Goal: Communication & Community: Answer question/provide support

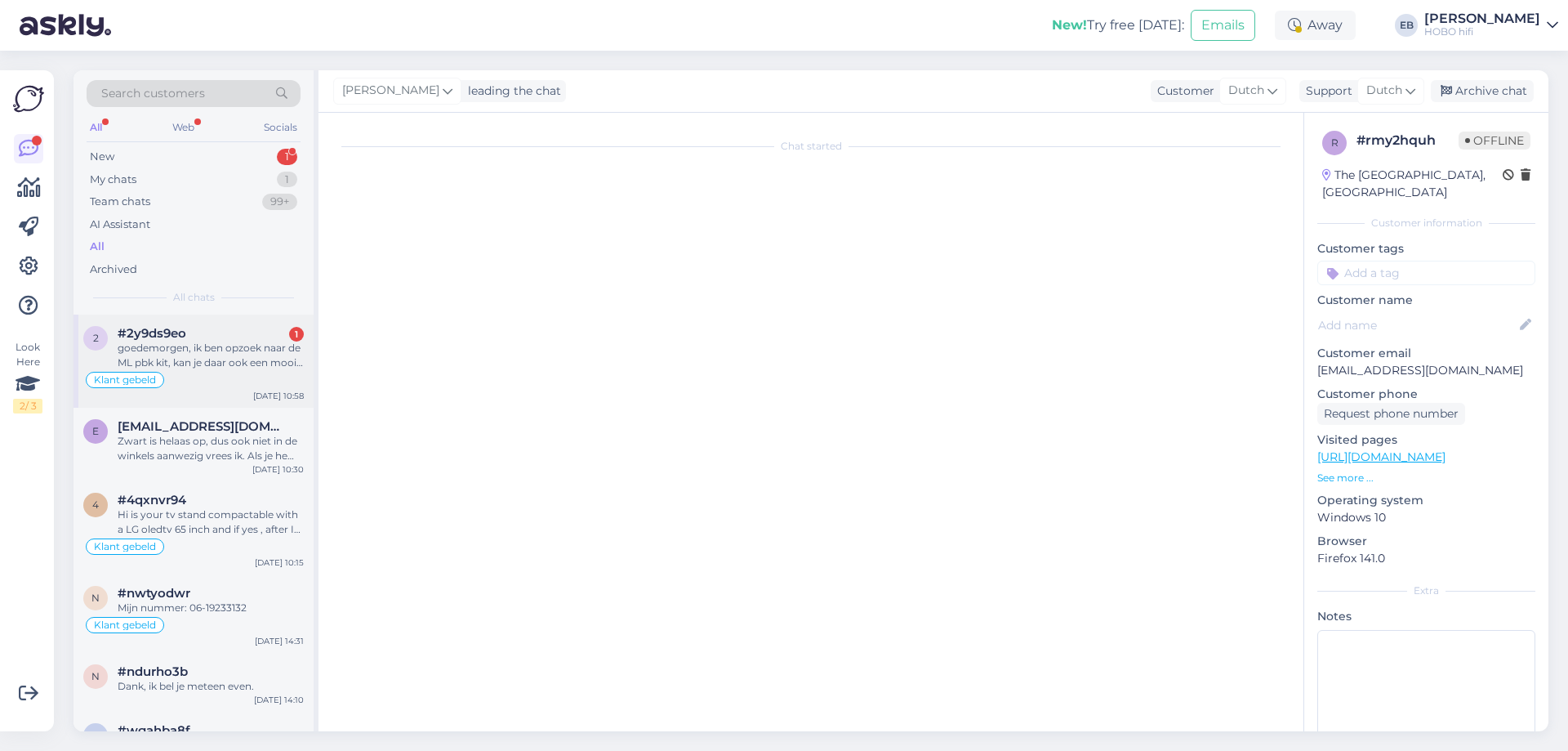
click at [243, 365] on div "goedemorgen, ik ben opzoek naar de ML pbk kit, kan je daar ook een mooie kortin…" at bounding box center [211, 355] width 186 height 29
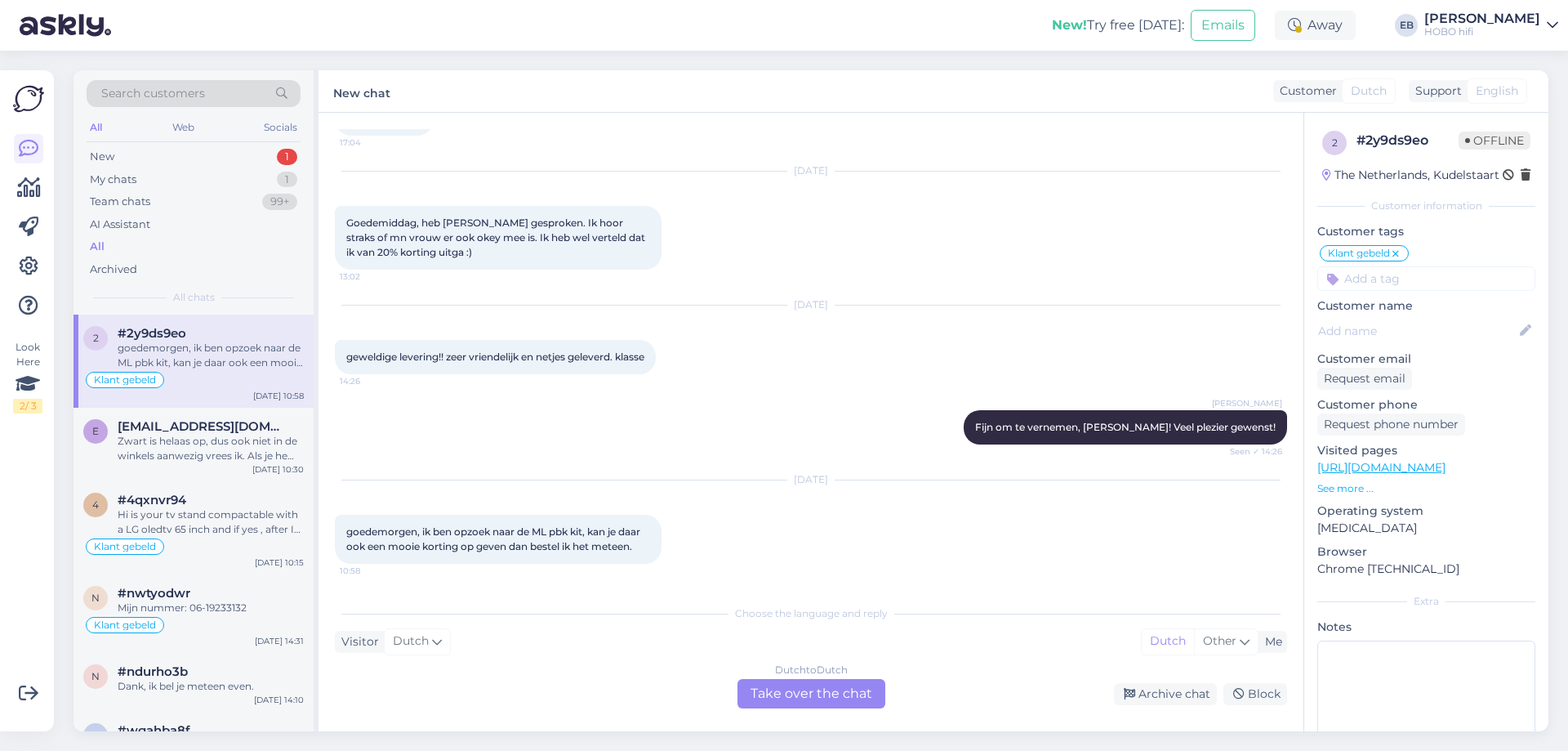
click at [816, 696] on div "Dutch to Dutch Take over the chat" at bounding box center [811, 693] width 147 height 29
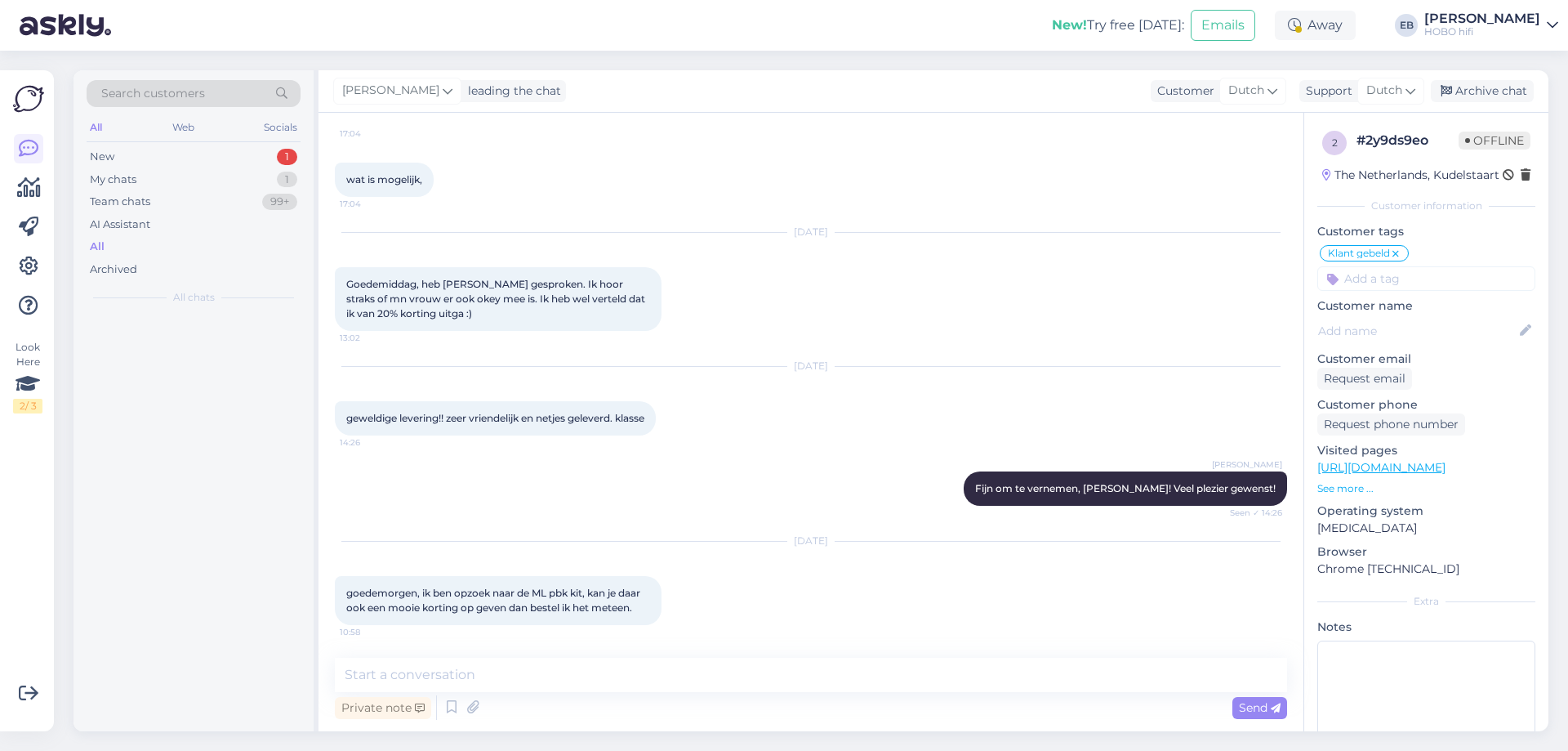
scroll to position [1592, 0]
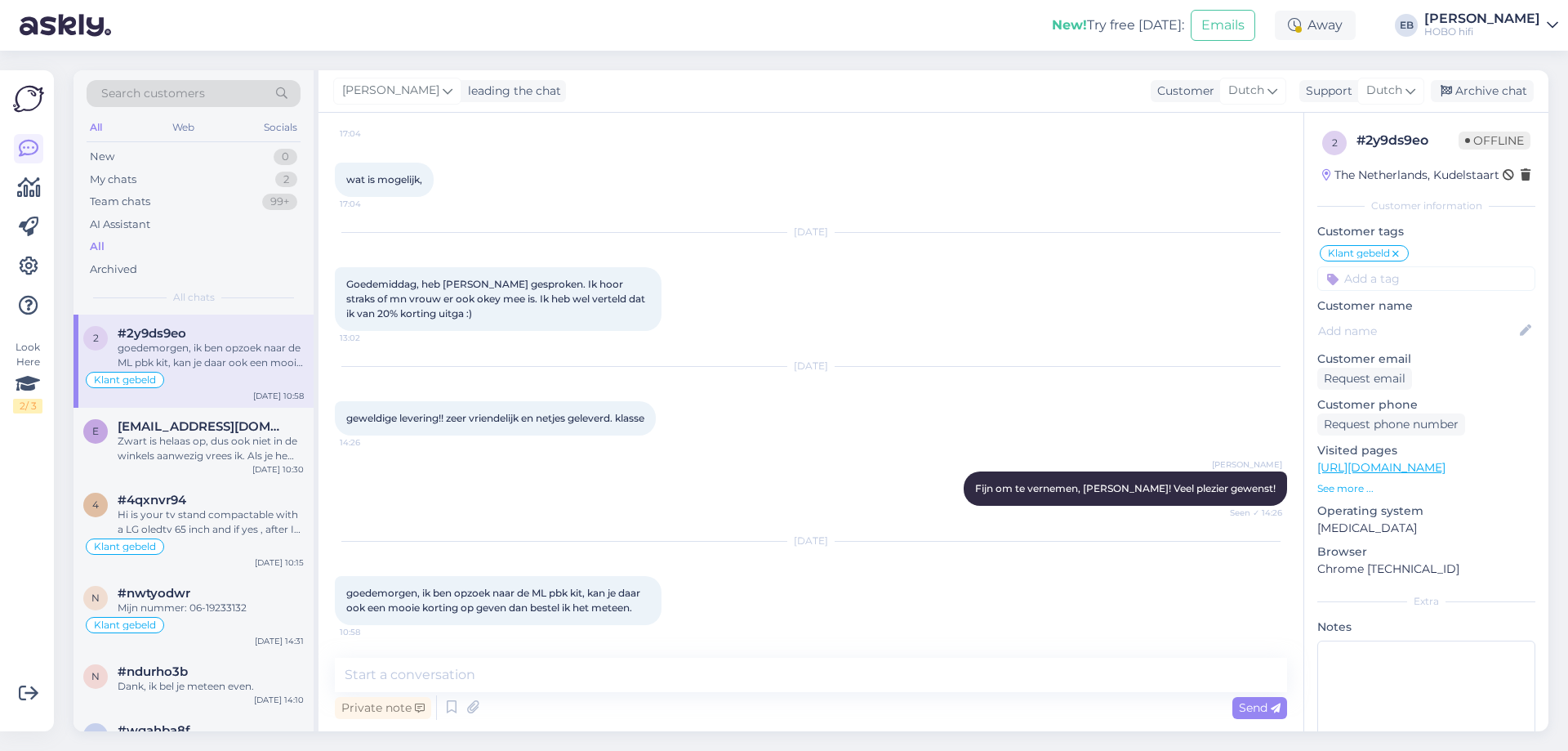
click at [829, 648] on div "Chat started Dec 10 2024 goedemorgen 11:17 Eric de Boer Goedemorgen, Seen ✓ 11:…" at bounding box center [811, 422] width 985 height 618
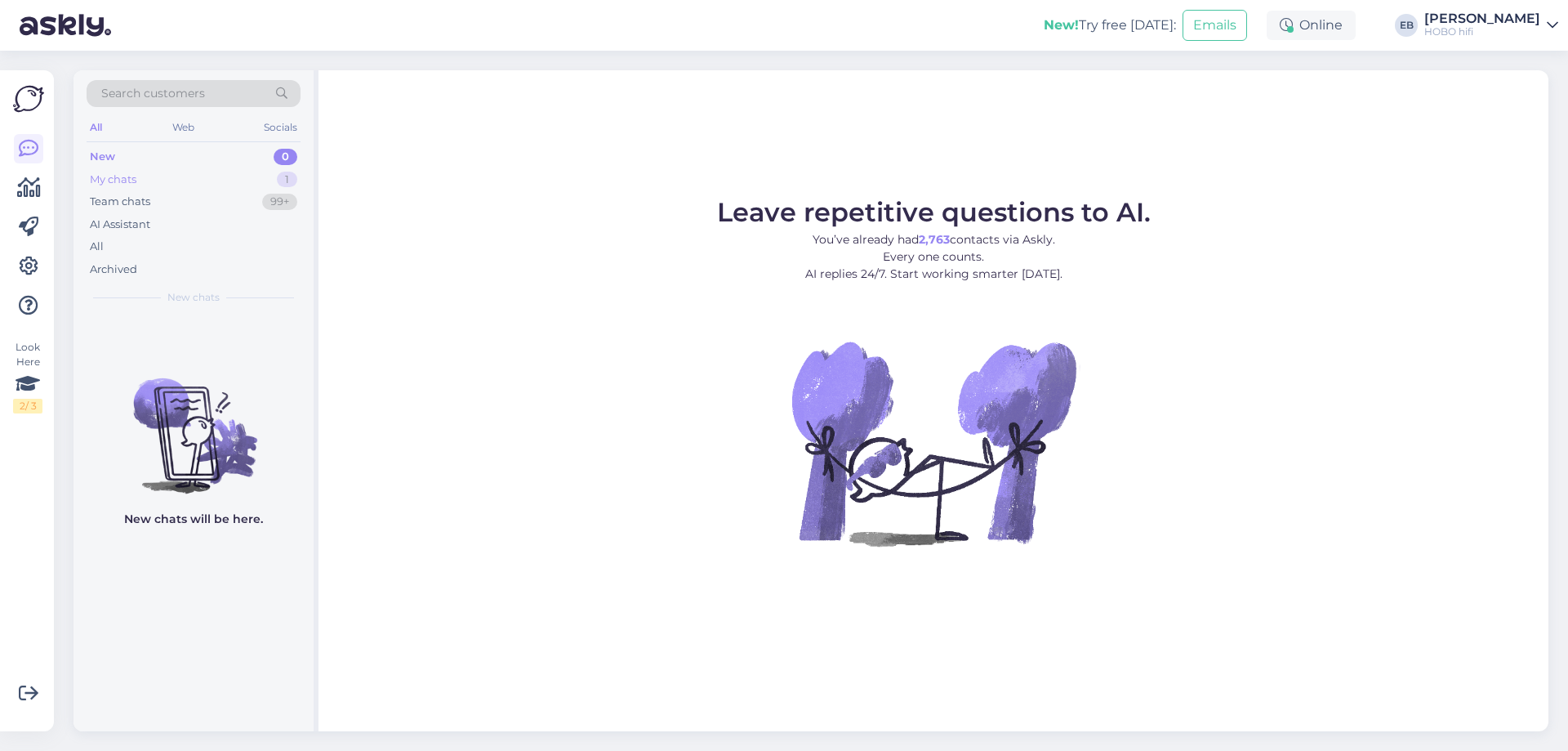
click at [171, 185] on div "My chats 1" at bounding box center [194, 180] width 214 height 23
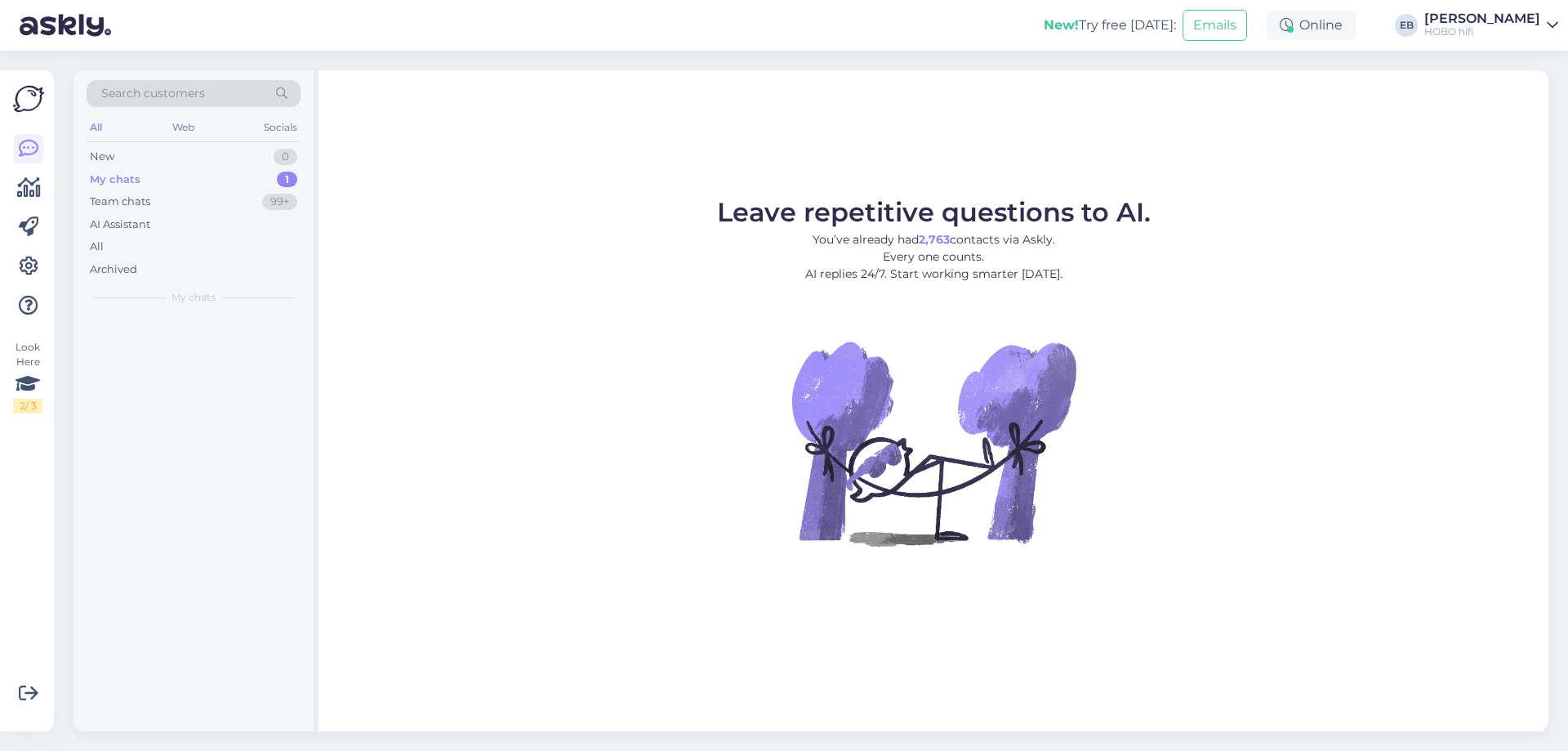
click at [169, 331] on div at bounding box center [193, 523] width 240 height 416
click at [120, 169] on div "My chats 1" at bounding box center [194, 180] width 214 height 23
click at [122, 181] on div "My chats" at bounding box center [115, 179] width 51 height 17
click at [129, 207] on div "Team chats" at bounding box center [119, 201] width 61 height 17
click at [130, 218] on div "AI Assistant" at bounding box center [119, 224] width 61 height 17
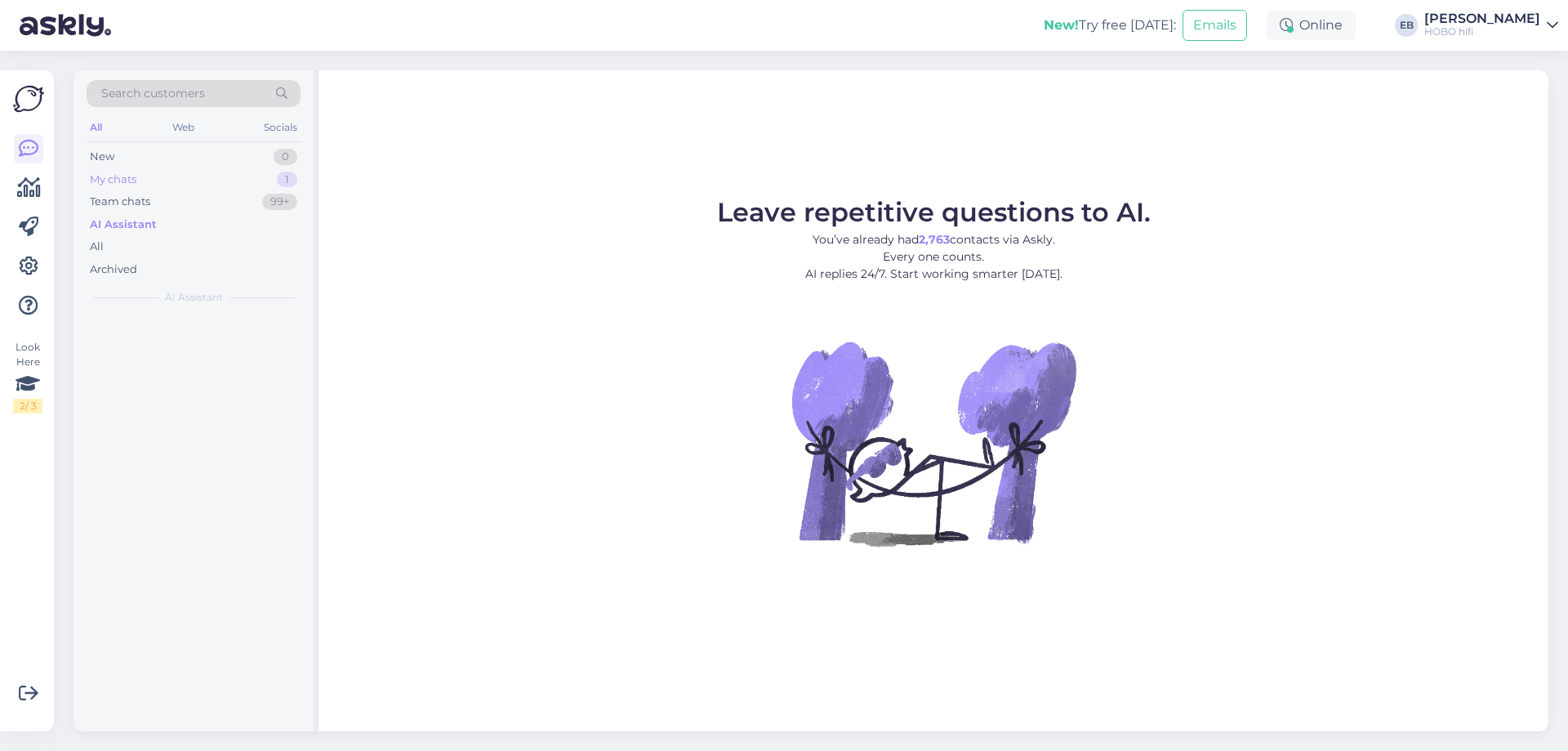
click at [130, 170] on div "My chats 1" at bounding box center [194, 180] width 214 height 23
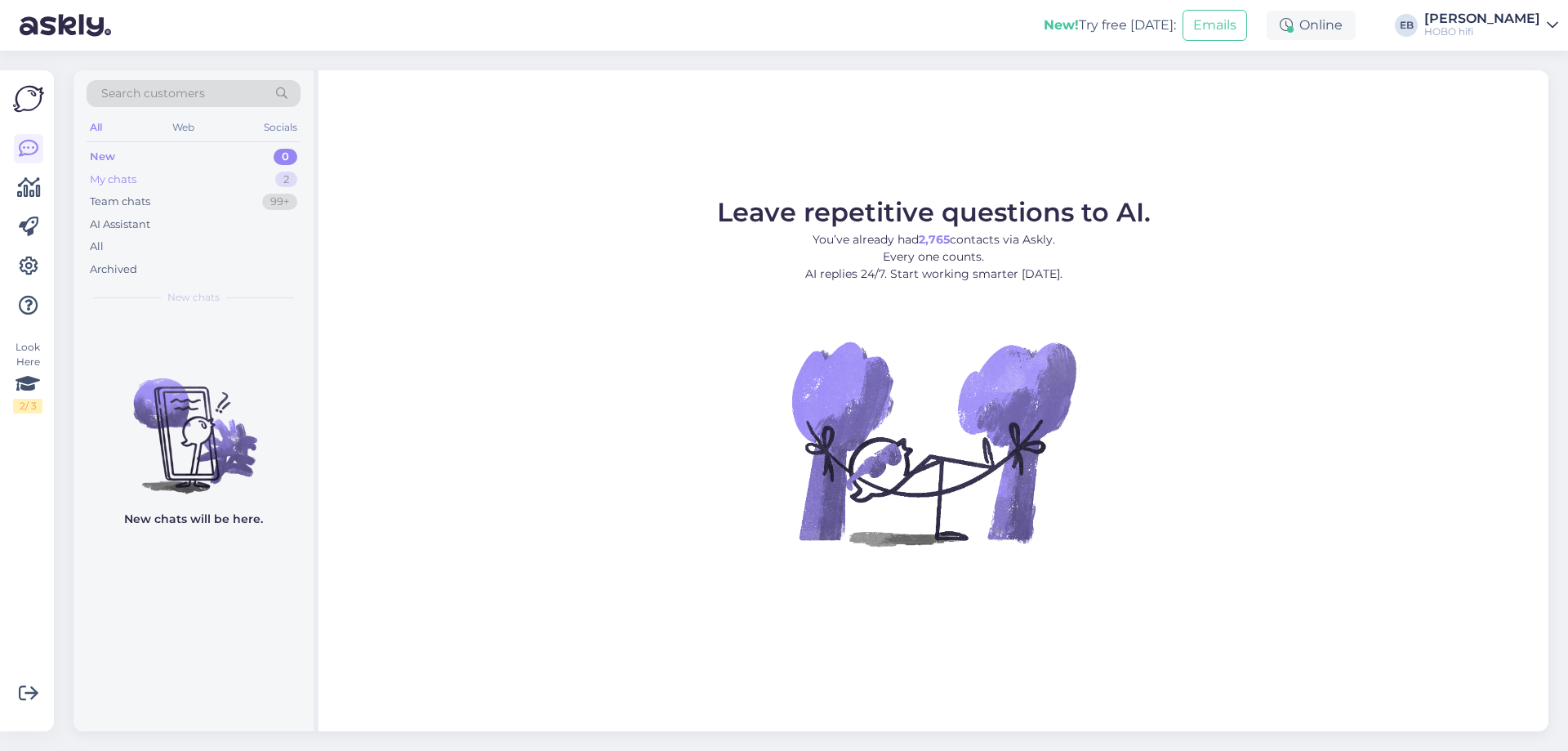
click at [195, 175] on div "My chats 2" at bounding box center [194, 180] width 214 height 23
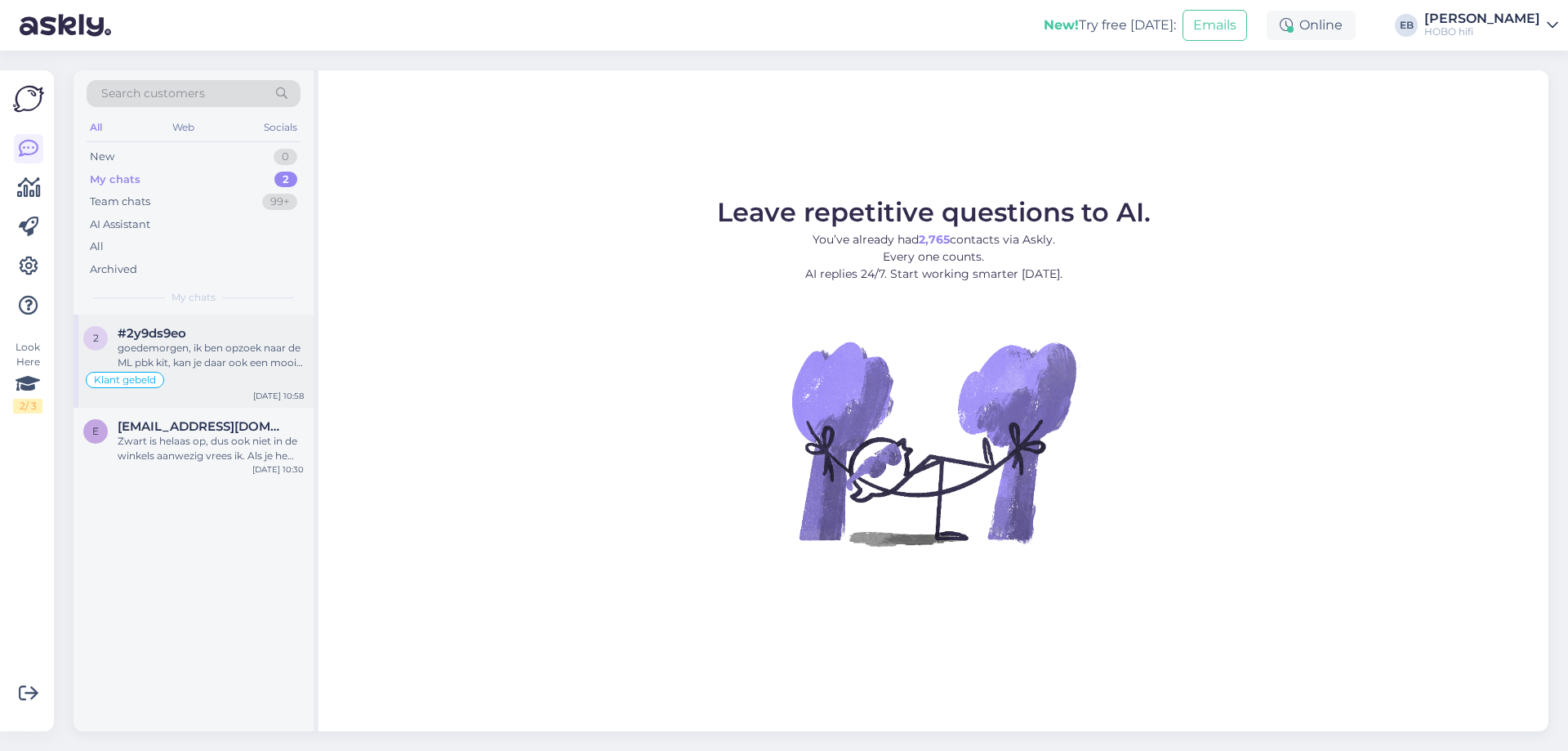
click at [216, 352] on div "goedemorgen, ik ben opzoek naar de ML pbk kit, kan je daar ook een mooie kortin…" at bounding box center [211, 355] width 186 height 29
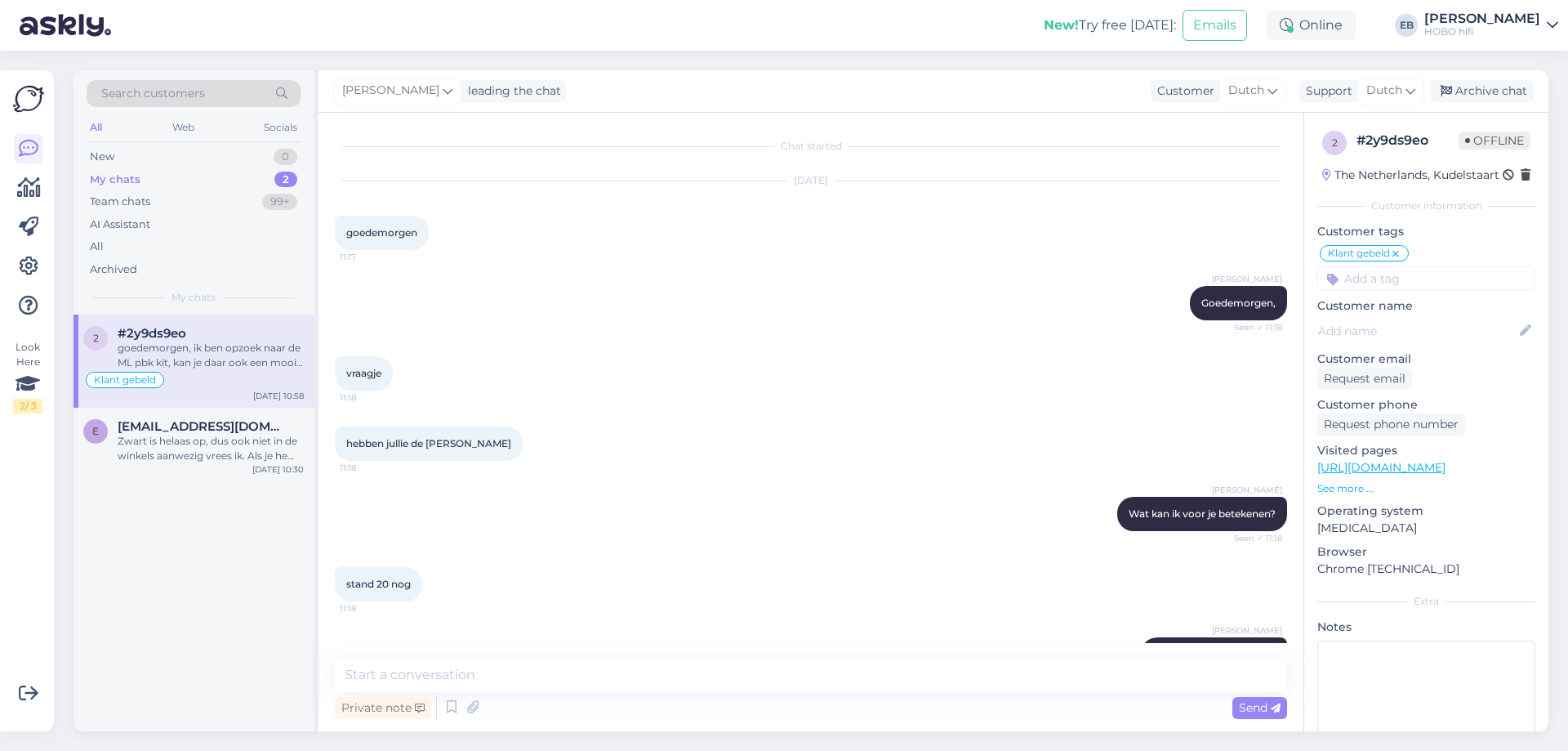
scroll to position [1592, 0]
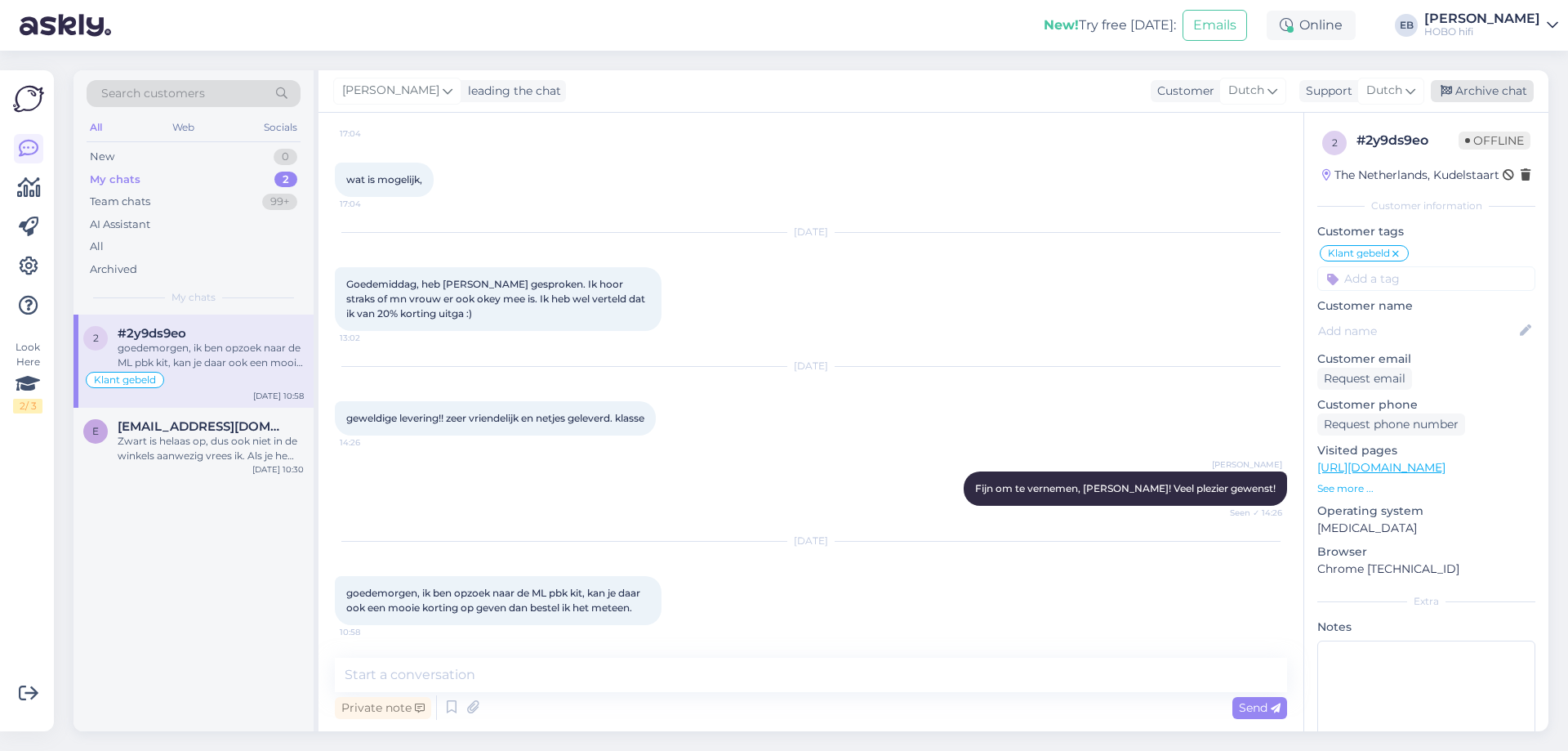
click at [1510, 85] on div "Archive chat" at bounding box center [1481, 90] width 103 height 22
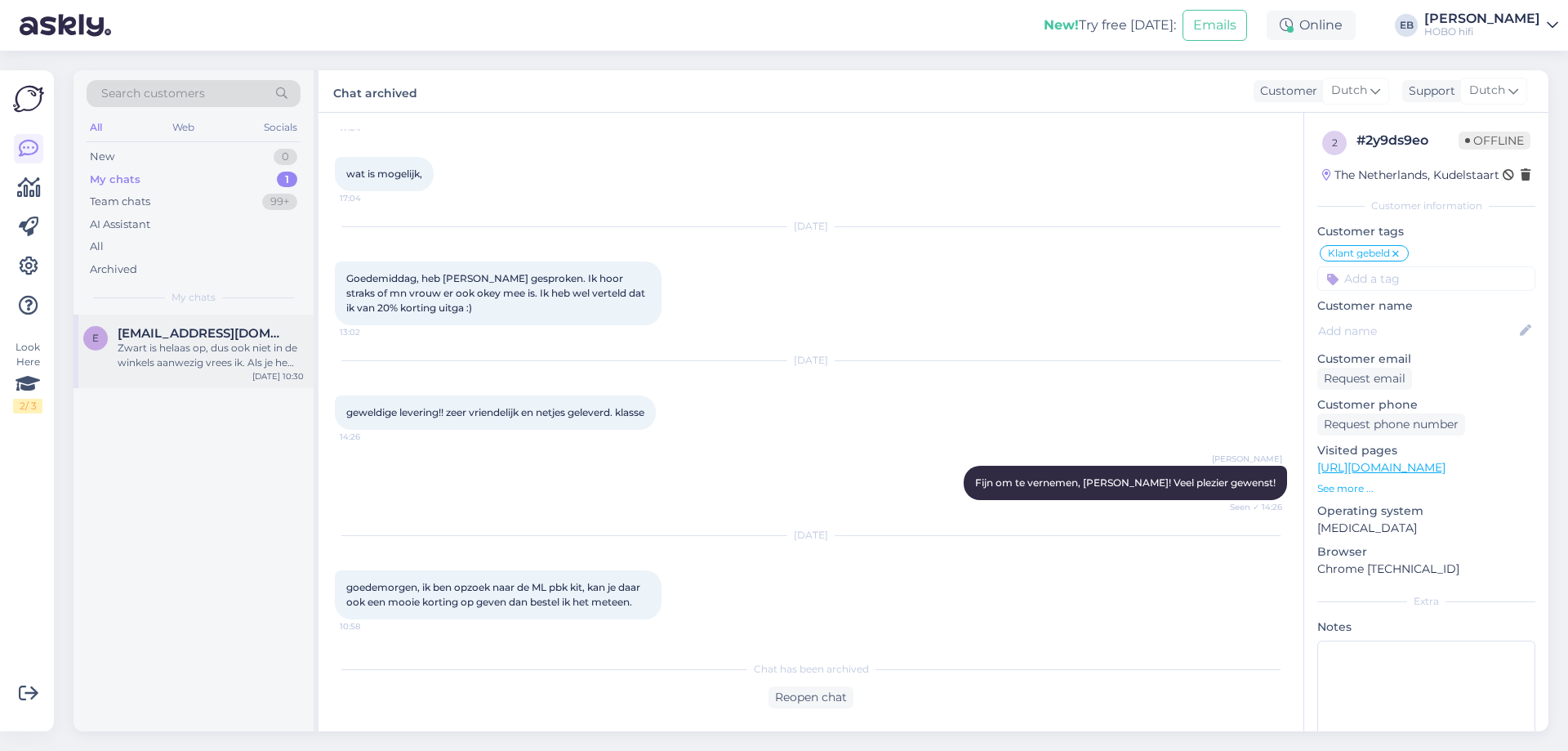
click at [253, 352] on div "Zwart is helaas op, dus ook niet in de winkels aanwezig vrees ik. Als je hem ee…" at bounding box center [211, 355] width 186 height 29
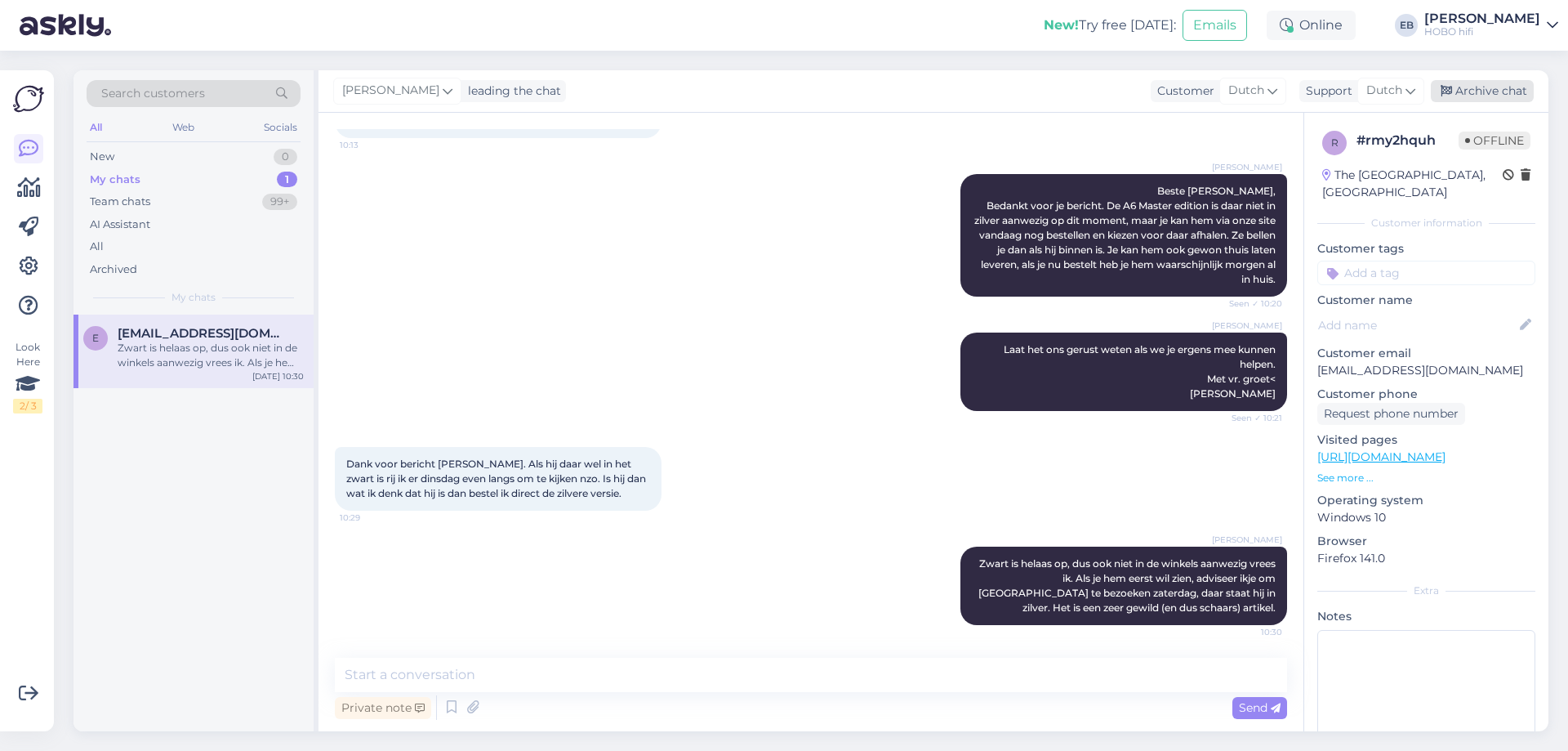
click at [1482, 97] on div "Archive chat" at bounding box center [1481, 90] width 103 height 22
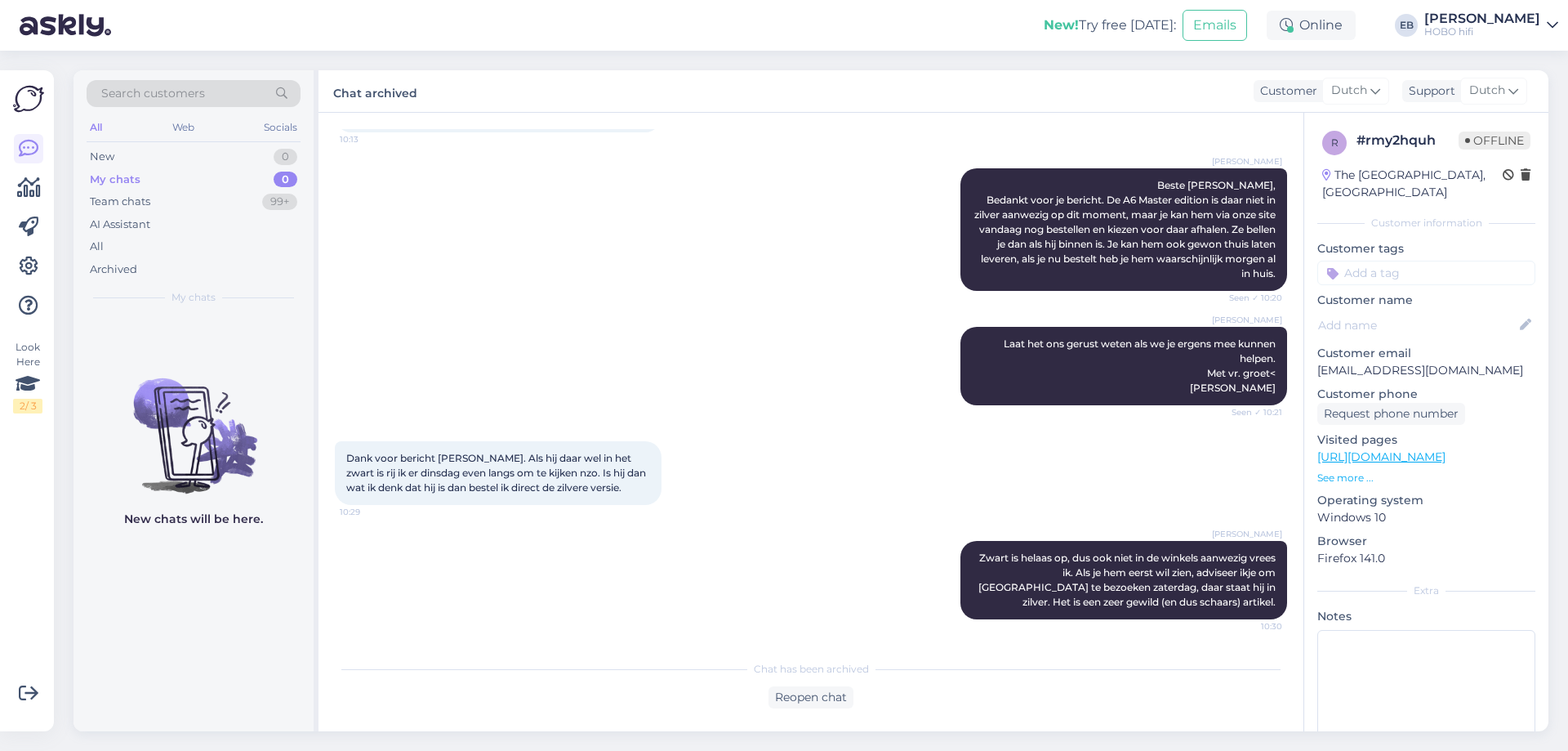
click at [681, 466] on div "Dank voor bericht [PERSON_NAME]. Als hij daar wel in het zwart is rij ik er din…" at bounding box center [810, 473] width 952 height 99
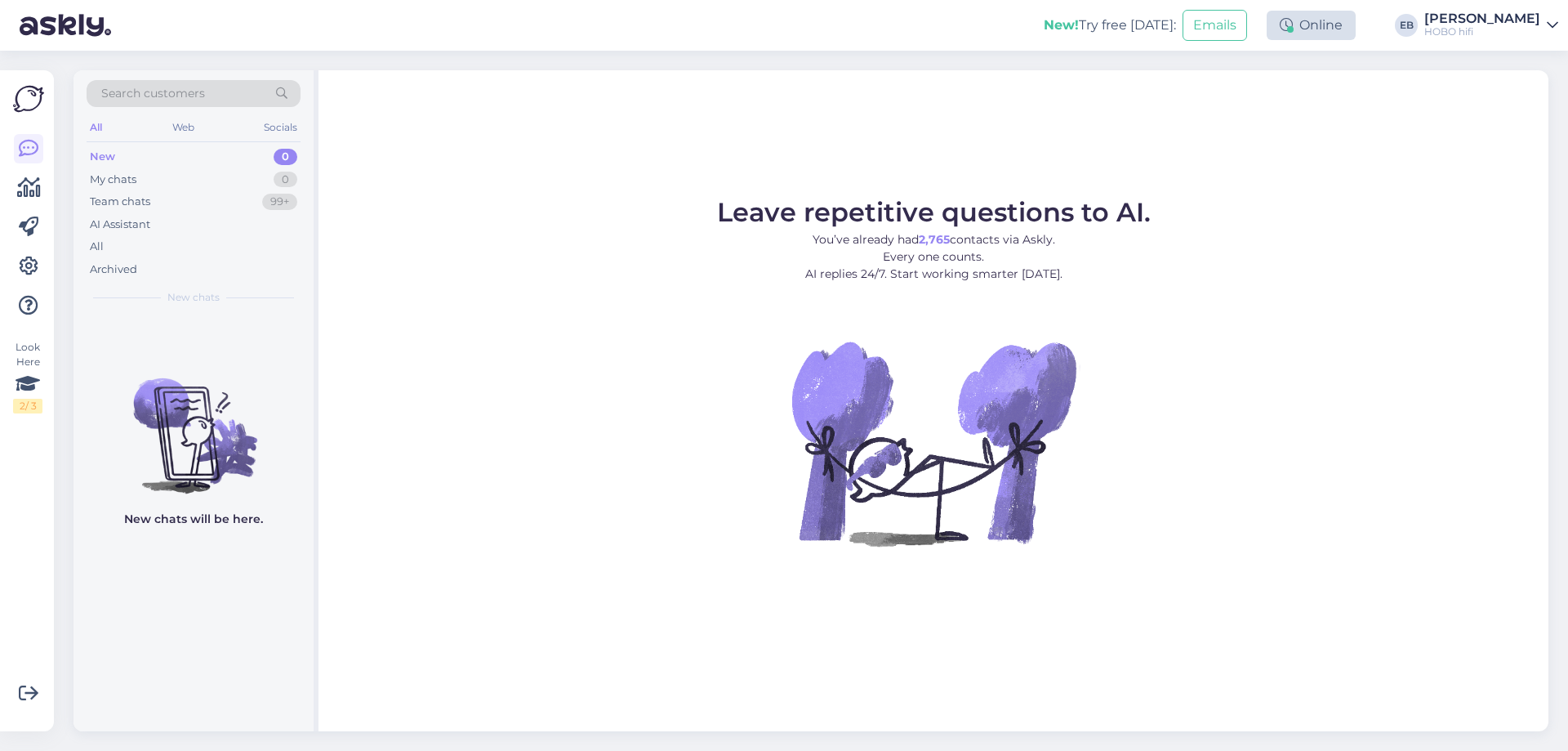
click at [1352, 35] on div "Online" at bounding box center [1310, 25] width 89 height 29
click at [1342, 87] on button "1 hour" at bounding box center [1319, 87] width 47 height 18
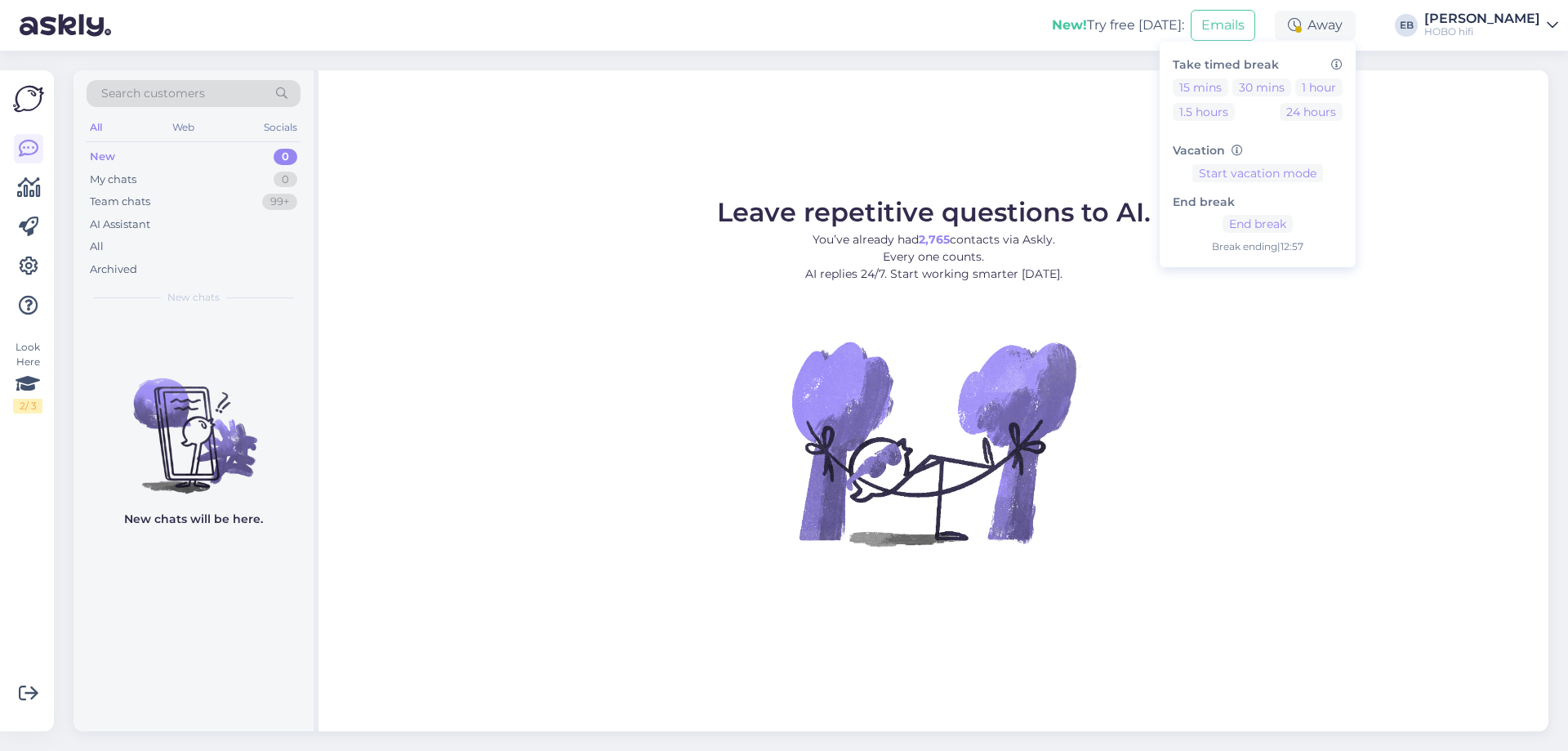
click at [1456, 329] on figure "Leave repetitive questions to AI. You’ve already had 2,765 contacts via Askly. …" at bounding box center [932, 394] width 1200 height 391
click at [1131, 207] on span "Leave repetitive questions to AI." at bounding box center [934, 212] width 434 height 32
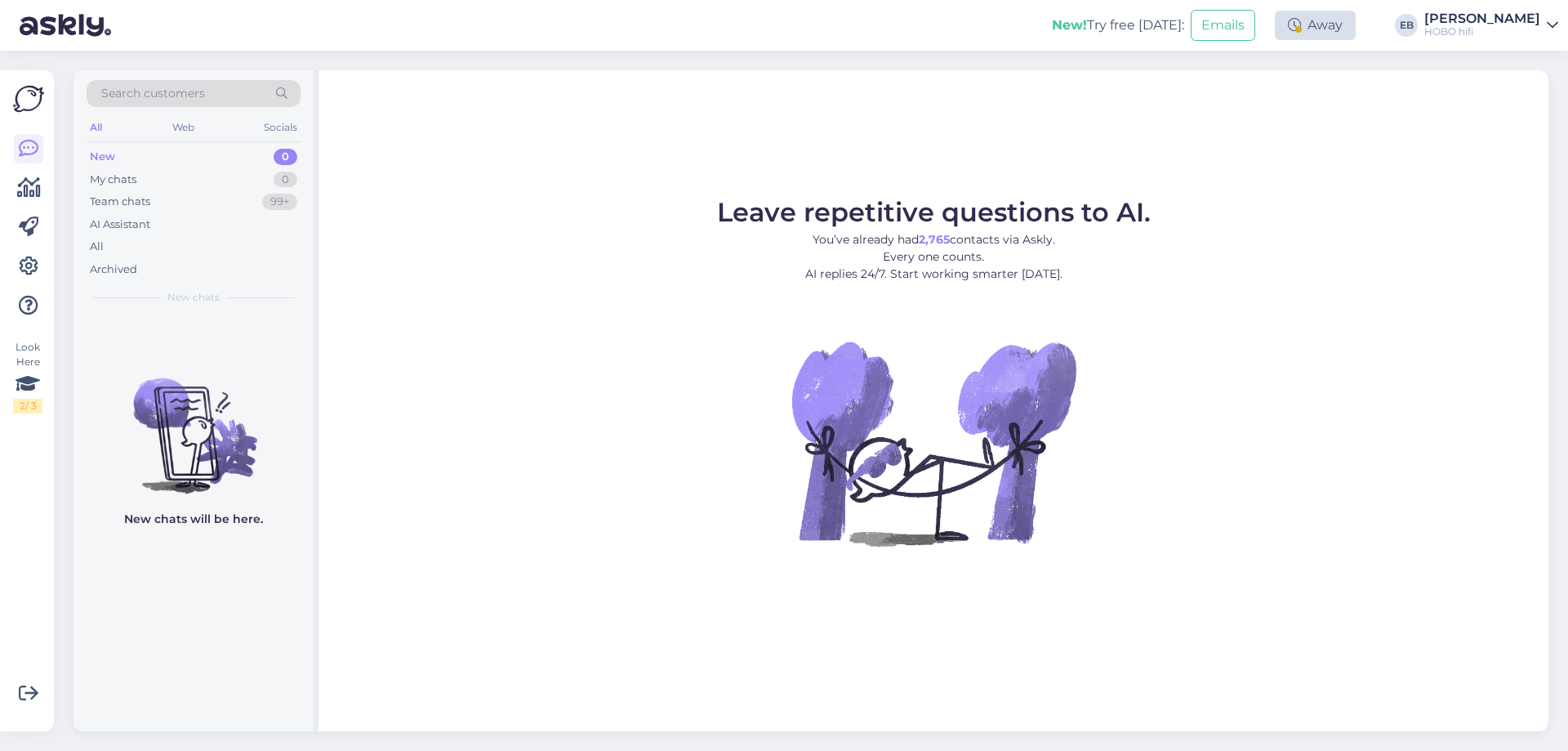
click at [1331, 36] on div "Away" at bounding box center [1315, 25] width 81 height 29
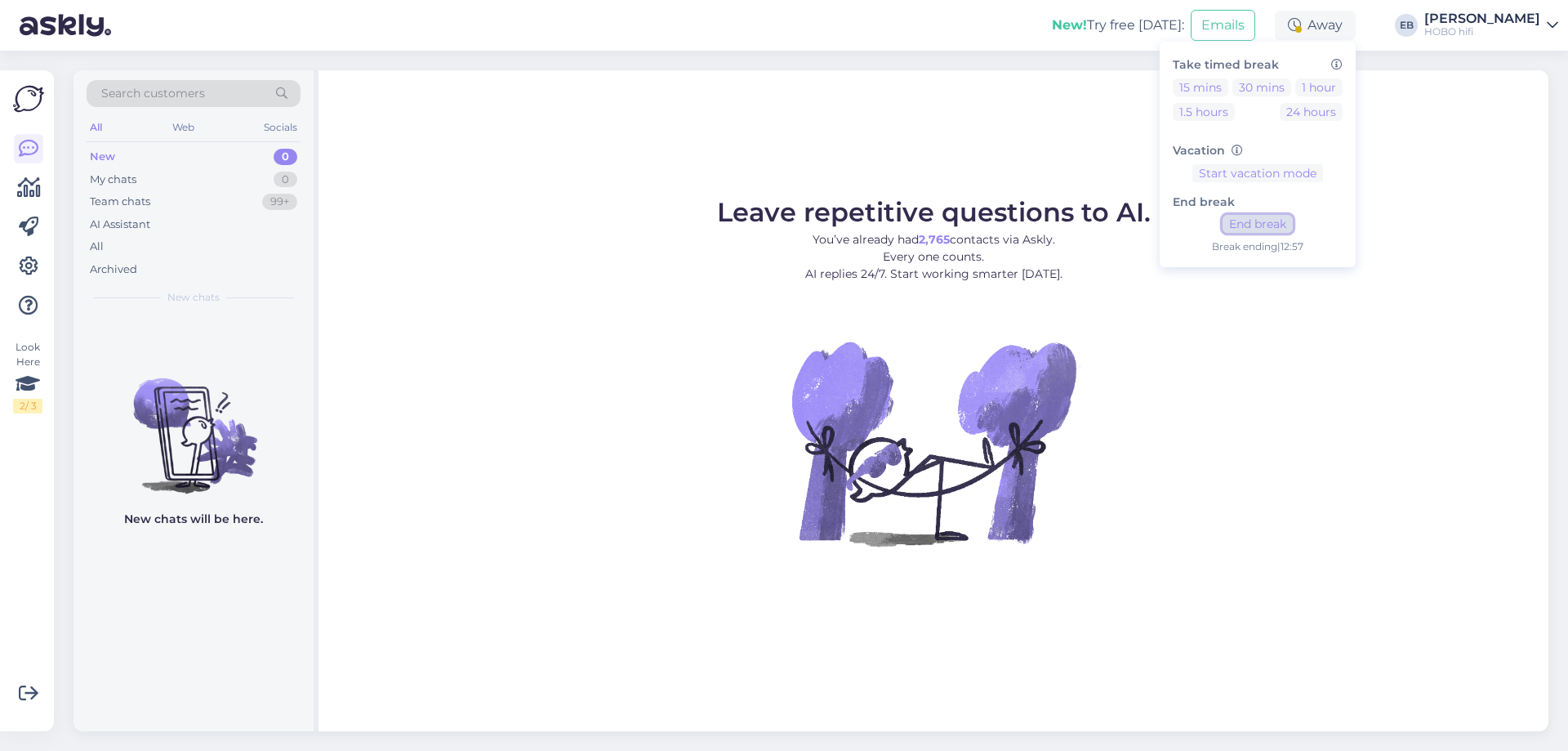
click at [1292, 227] on button "End break" at bounding box center [1257, 224] width 70 height 18
